Goal: Information Seeking & Learning: Learn about a topic

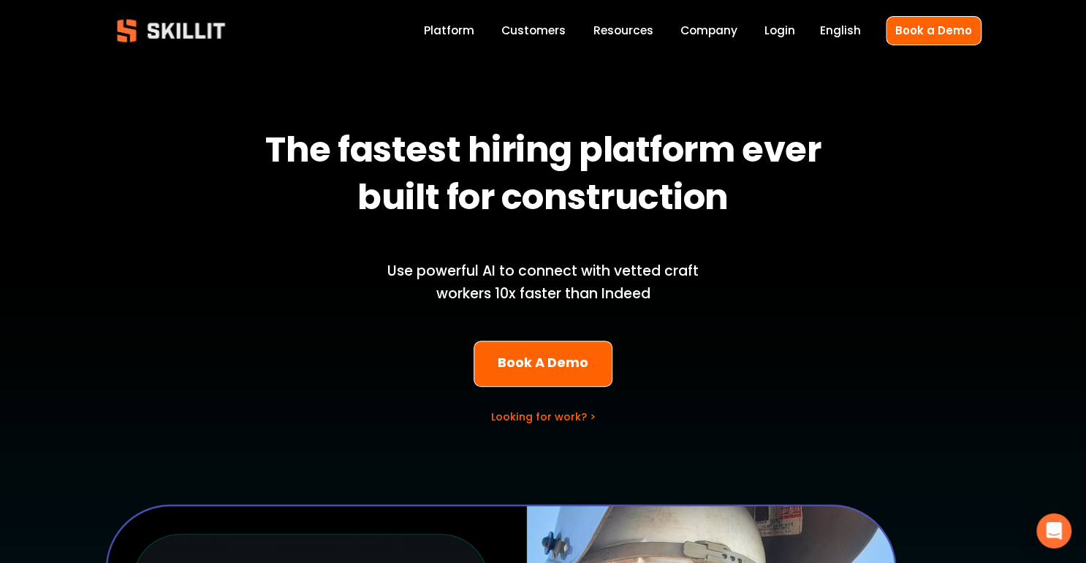
click at [468, 31] on link "Platform" at bounding box center [449, 31] width 50 height 20
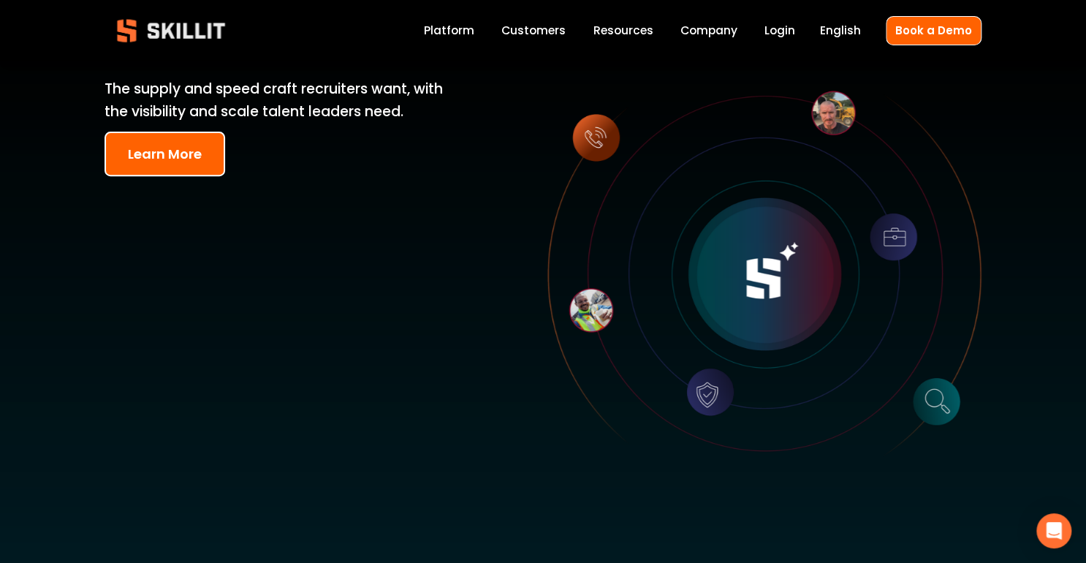
scroll to position [234, 0]
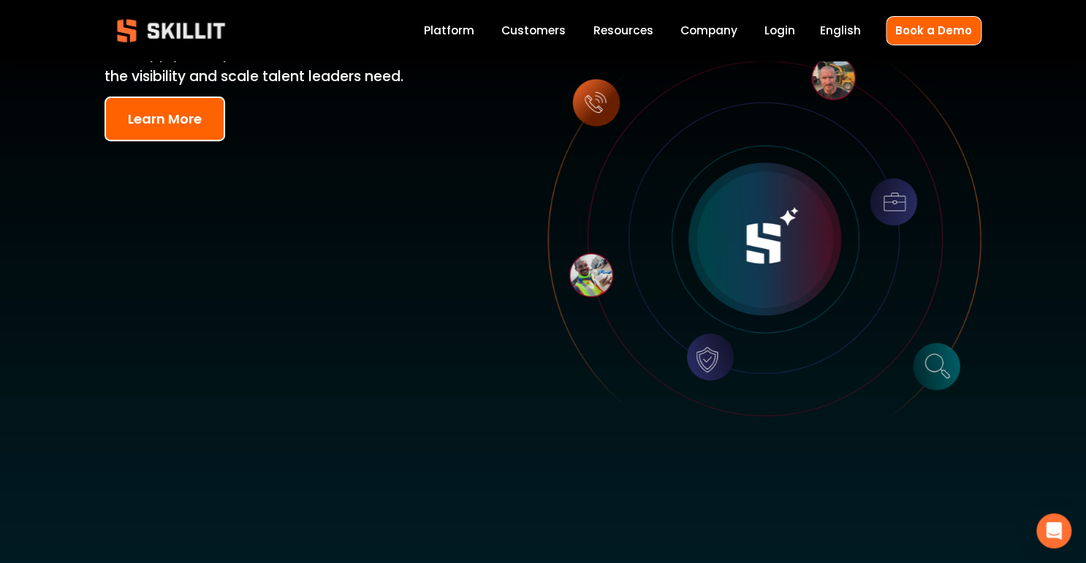
click at [140, 111] on button "Learn More" at bounding box center [164, 118] width 121 height 45
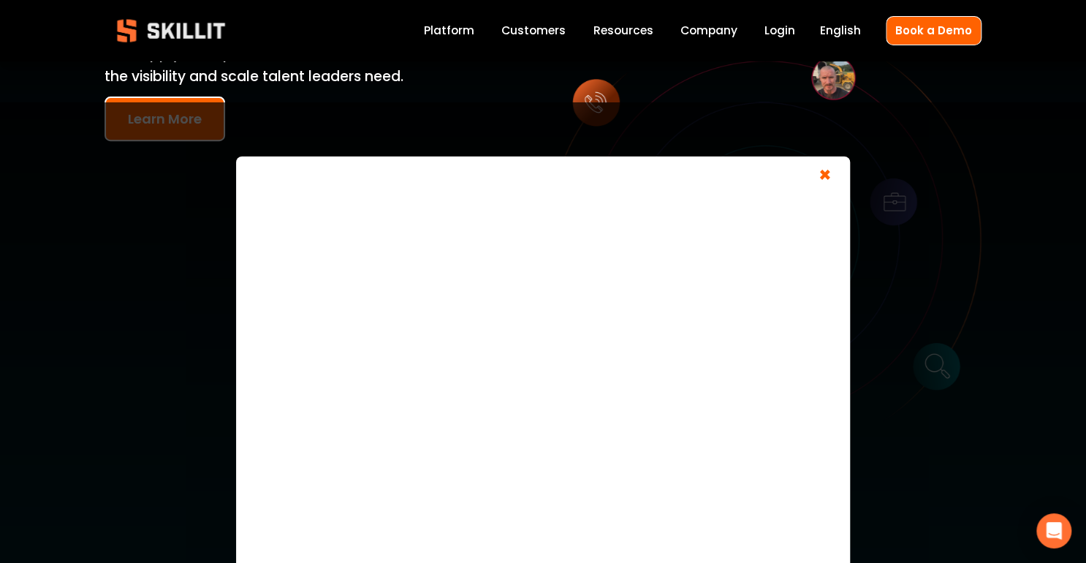
scroll to position [18, 0]
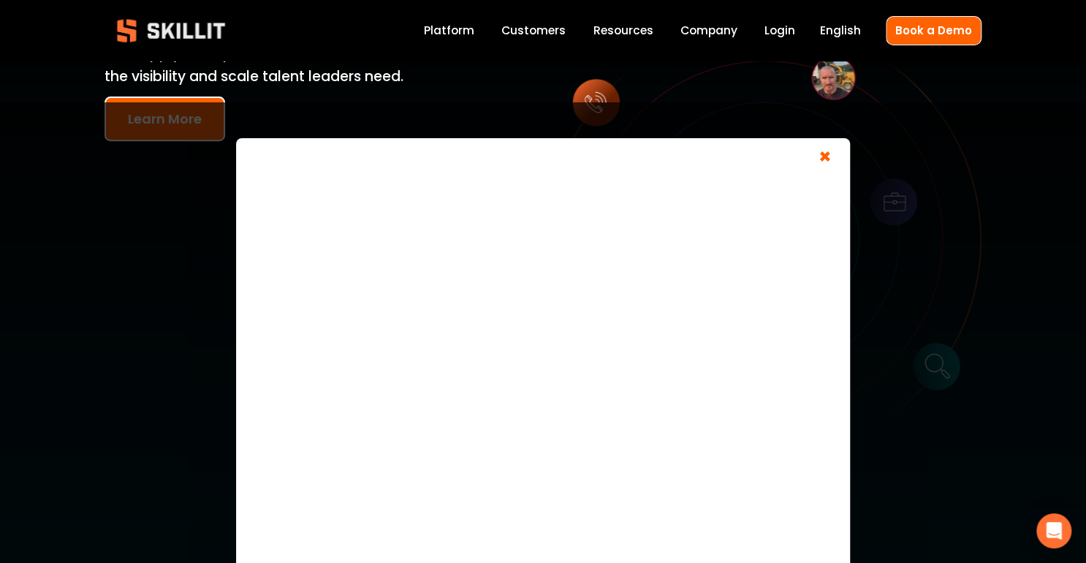
click at [811, 153] on span "×" at bounding box center [825, 158] width 28 height 27
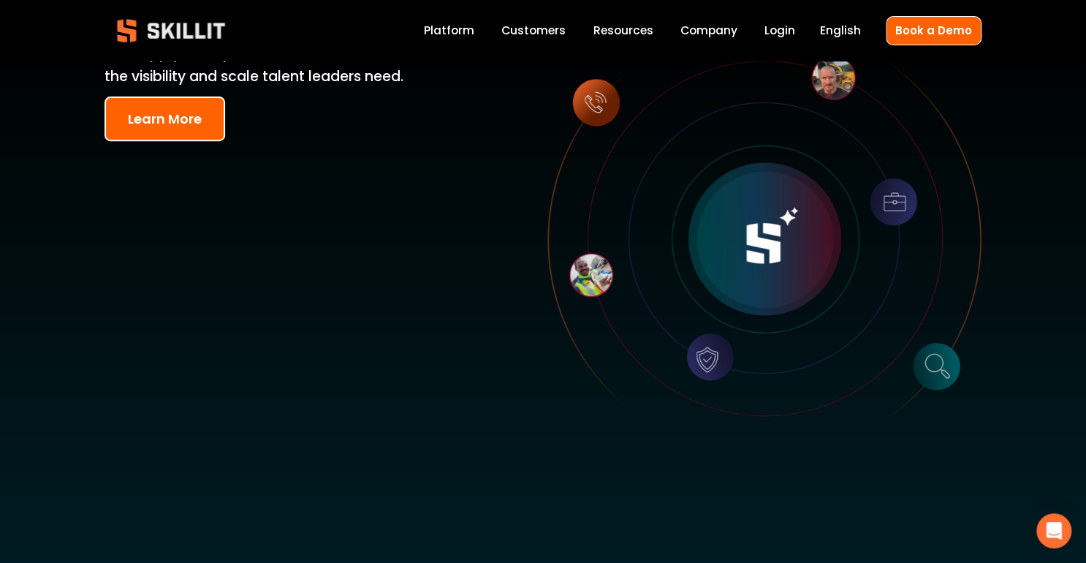
click at [715, 27] on link "Company" at bounding box center [708, 31] width 57 height 20
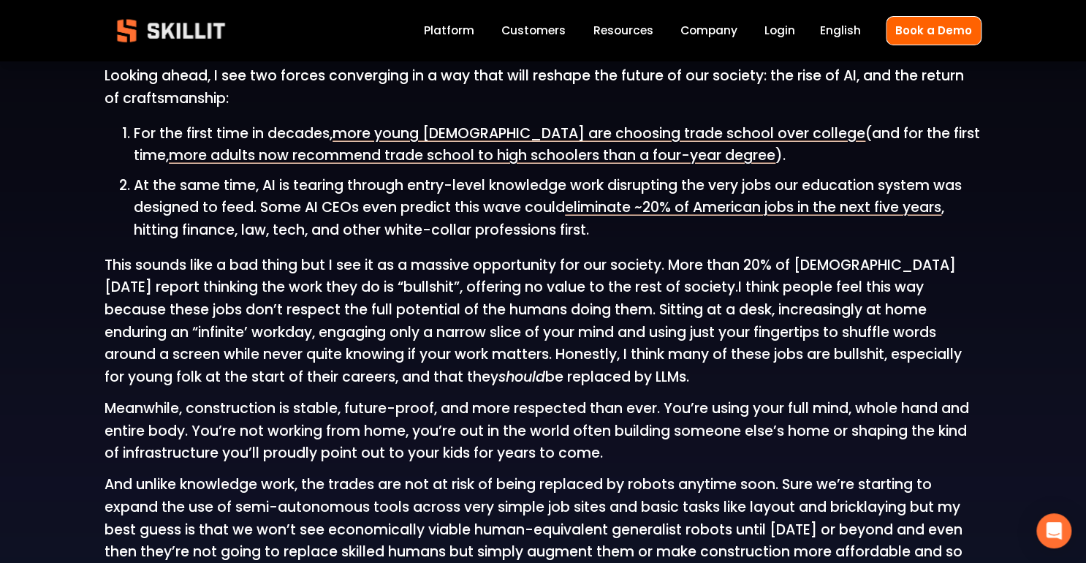
scroll to position [1637, 0]
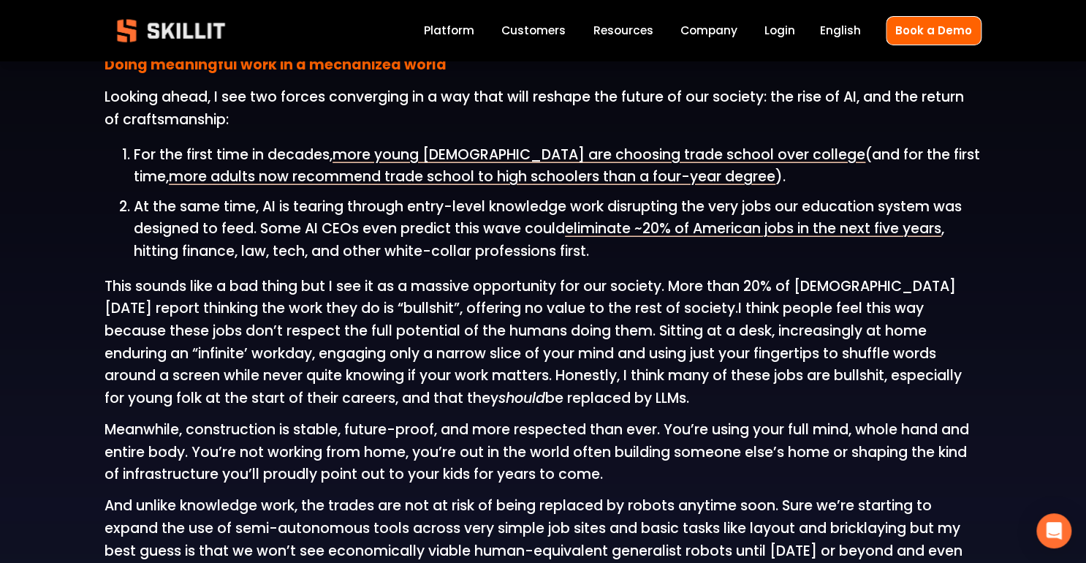
click at [655, 35] on p at bounding box center [542, 34] width 877 height 23
click at [623, 26] on span "Resources" at bounding box center [623, 30] width 60 height 17
click at [0, 0] on span "Pricing" at bounding box center [0, 0] width 0 height 0
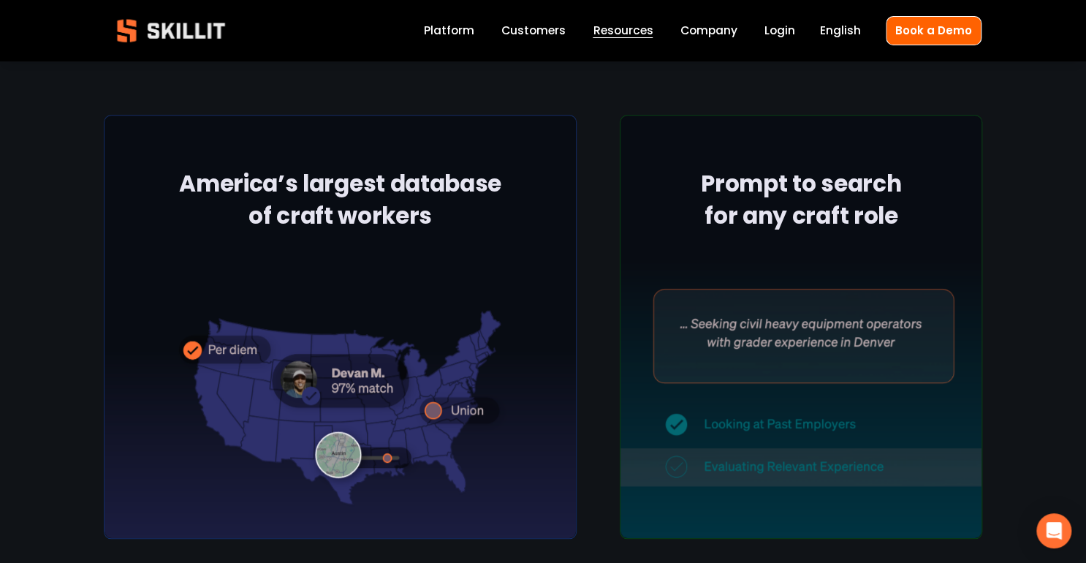
scroll to position [468, 0]
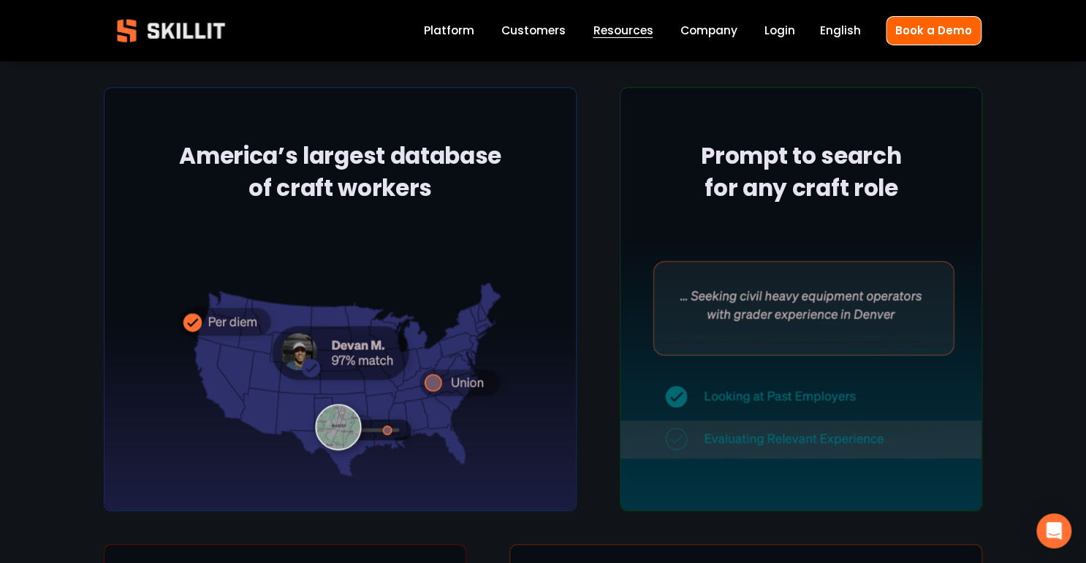
click at [409, 368] on div at bounding box center [340, 299] width 473 height 424
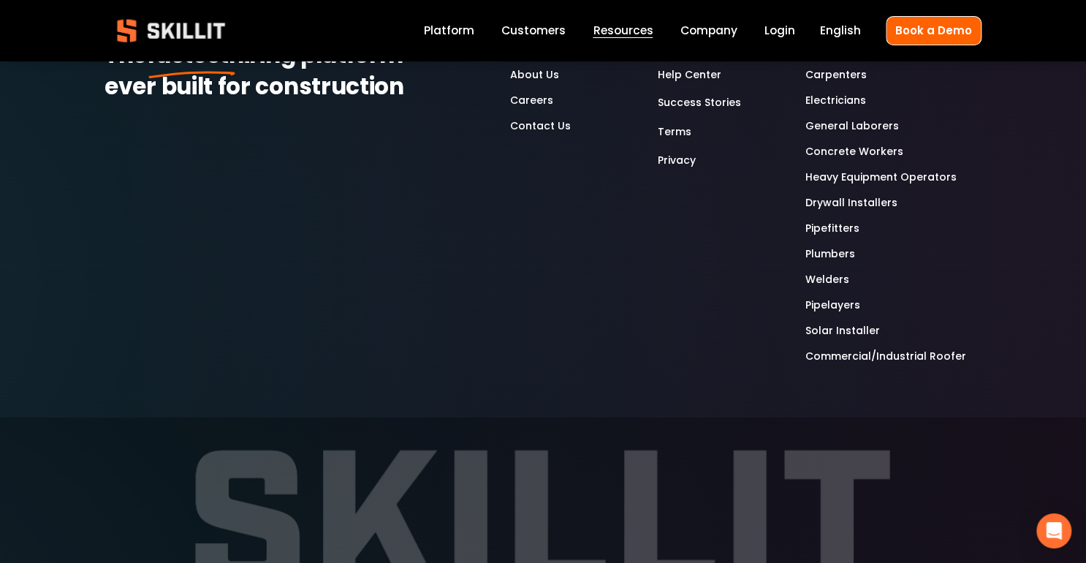
scroll to position [2569, 0]
